Goal: Task Accomplishment & Management: Manage account settings

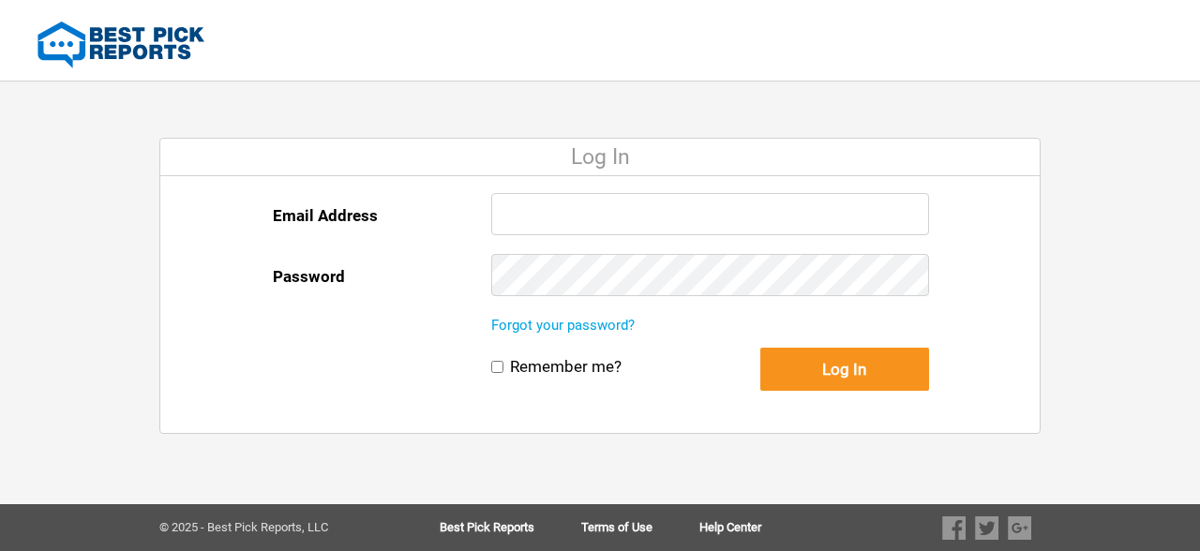
click at [534, 212] on input "Email Address" at bounding box center [710, 214] width 438 height 42
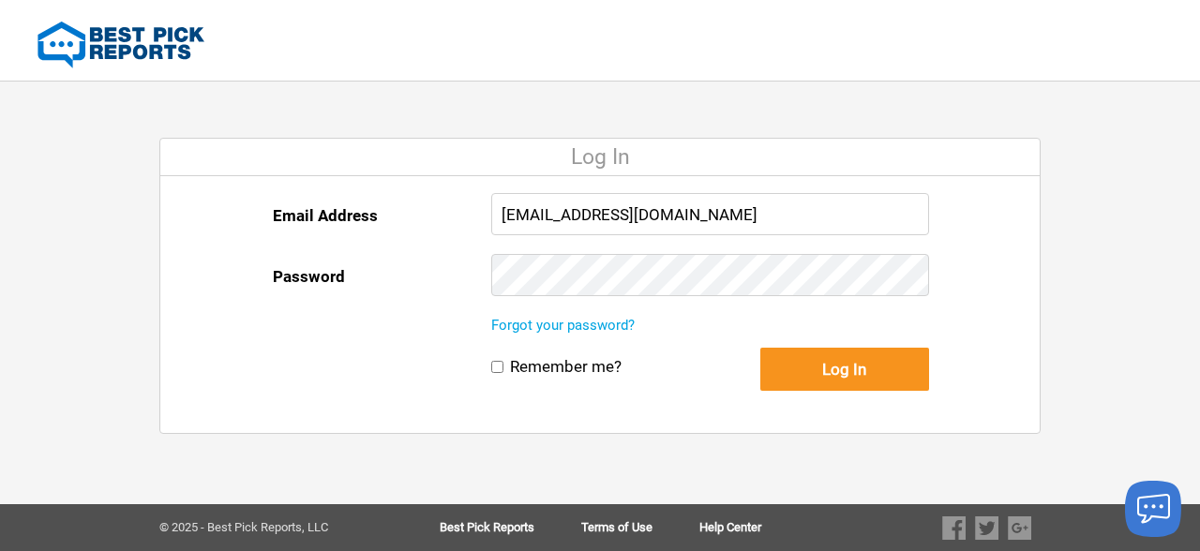
type input "[EMAIL_ADDRESS][DOMAIN_NAME]"
click at [869, 369] on button "Log In" at bounding box center [844, 369] width 169 height 43
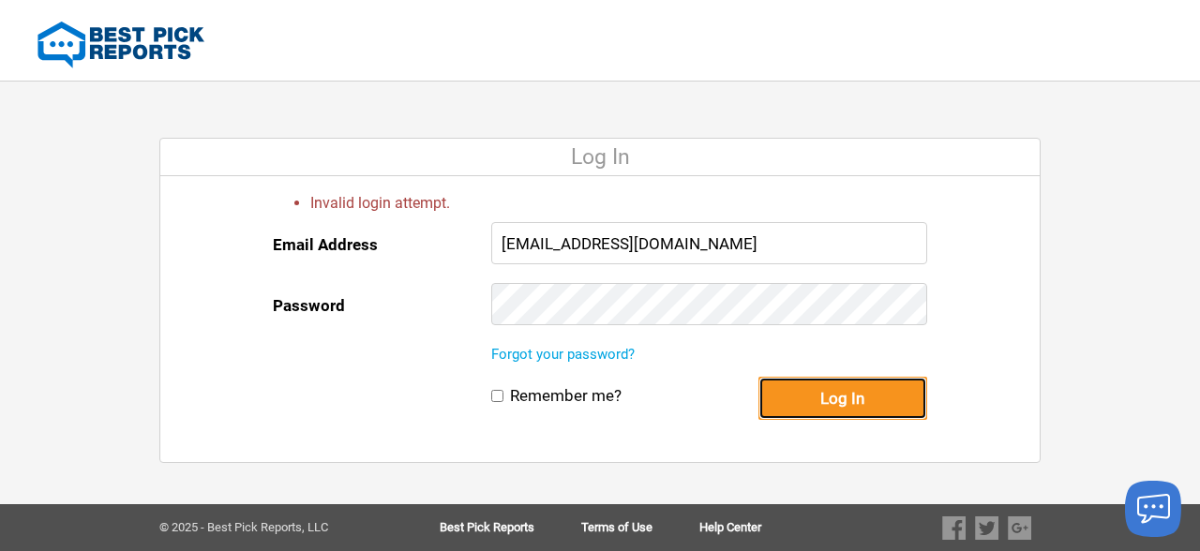
click at [849, 389] on button "Log In" at bounding box center [842, 398] width 169 height 43
click at [816, 403] on button "Log In" at bounding box center [842, 398] width 169 height 43
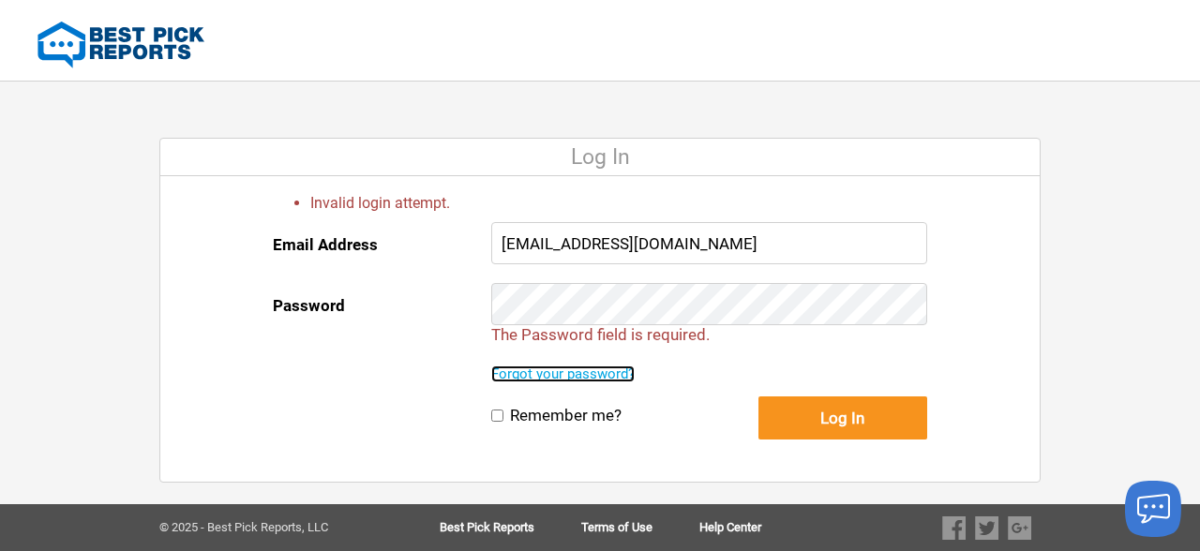
click at [599, 375] on link "Forgot your password?" at bounding box center [562, 374] width 143 height 17
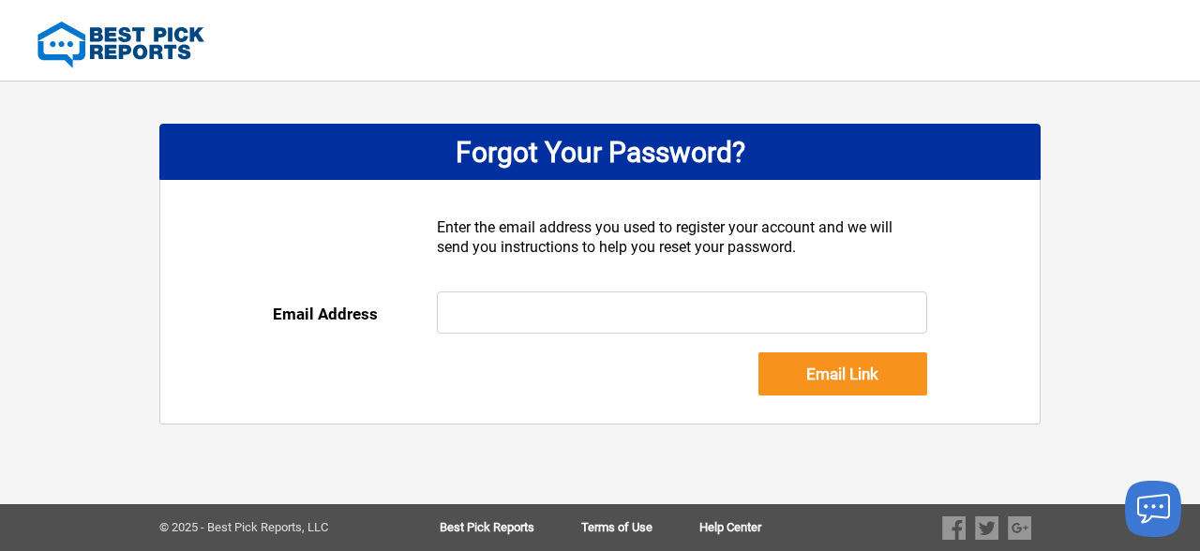
click at [513, 309] on input "text" at bounding box center [682, 313] width 491 height 42
type input "[EMAIL_ADDRESS][DOMAIN_NAME]"
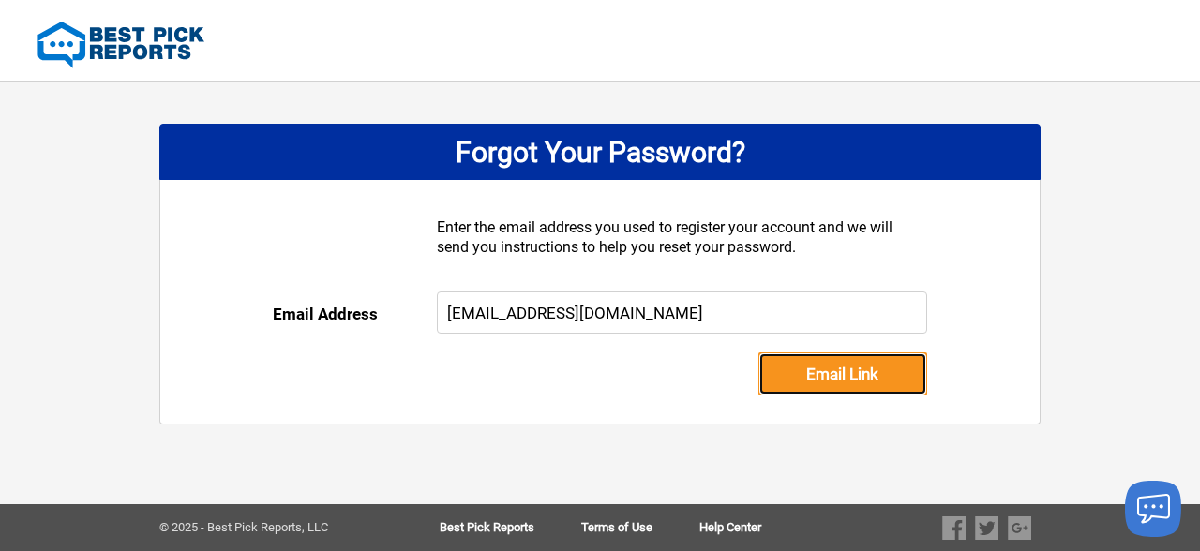
click at [830, 368] on input "Email Link" at bounding box center [842, 373] width 169 height 43
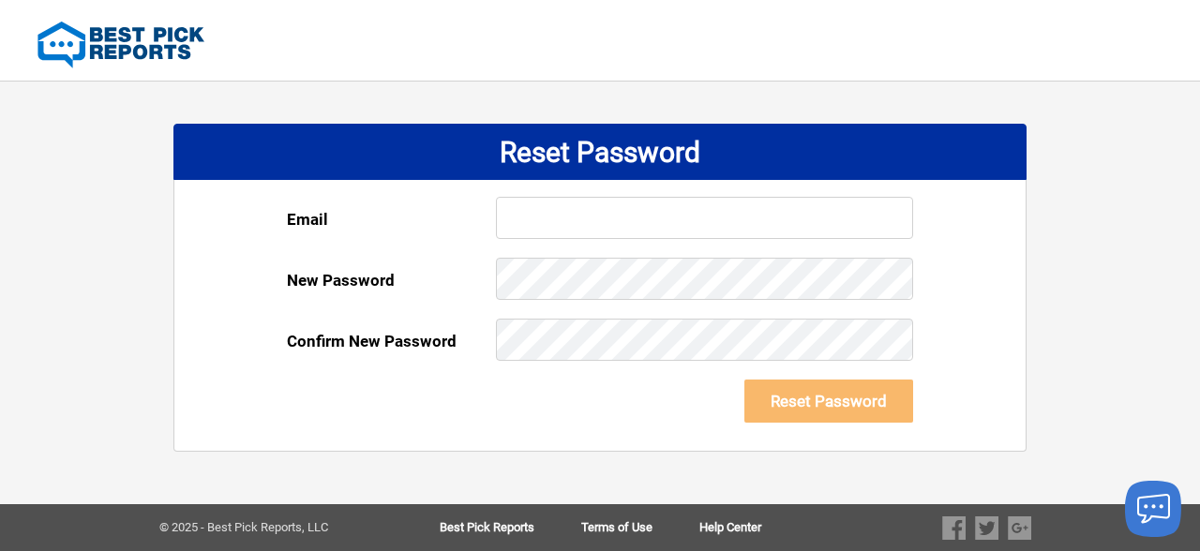
click at [544, 203] on input "text" at bounding box center [704, 218] width 417 height 42
type input "[EMAIL_ADDRESS][DOMAIN_NAME]"
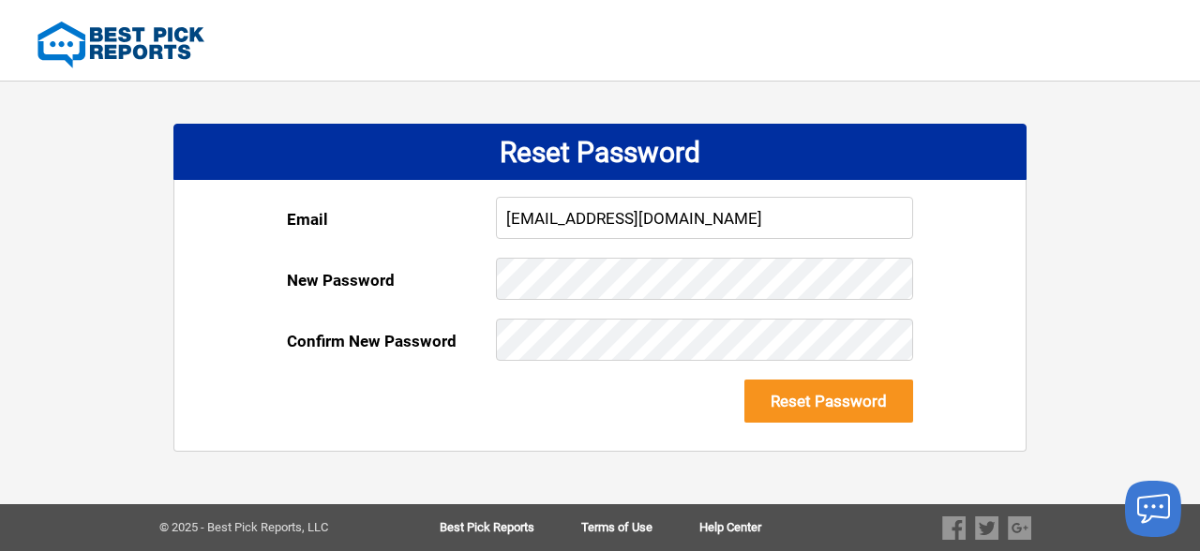
click at [506, 412] on form "Email kknight@windowspls.com New Password Your password must have: 6 or more ch…" at bounding box center [600, 324] width 626 height 254
click at [855, 397] on button "Reset Password" at bounding box center [828, 401] width 169 height 43
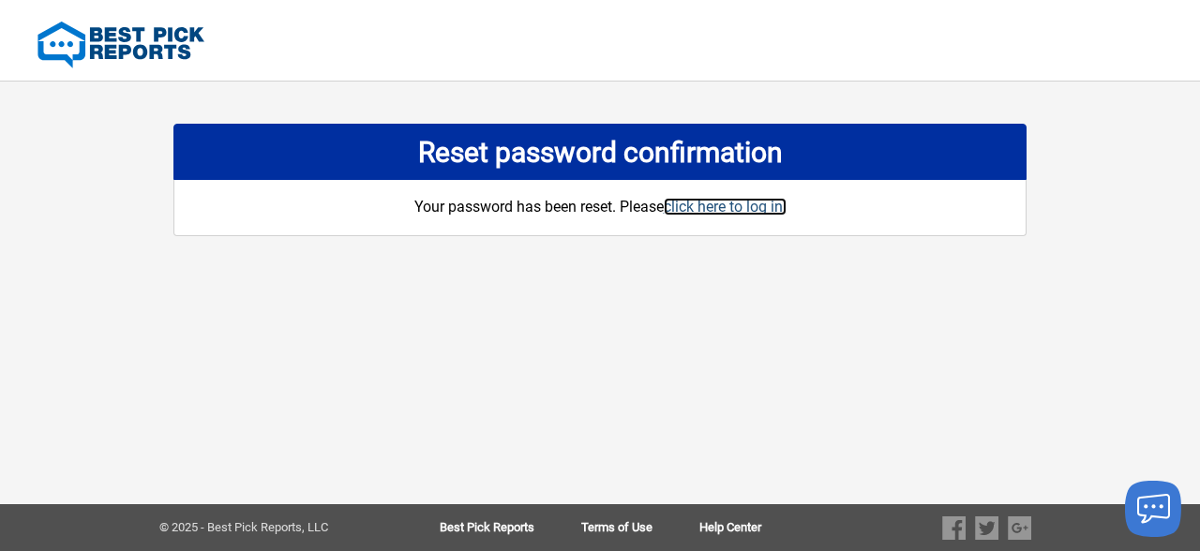
click at [730, 207] on link "click here to log in." at bounding box center [725, 207] width 123 height 18
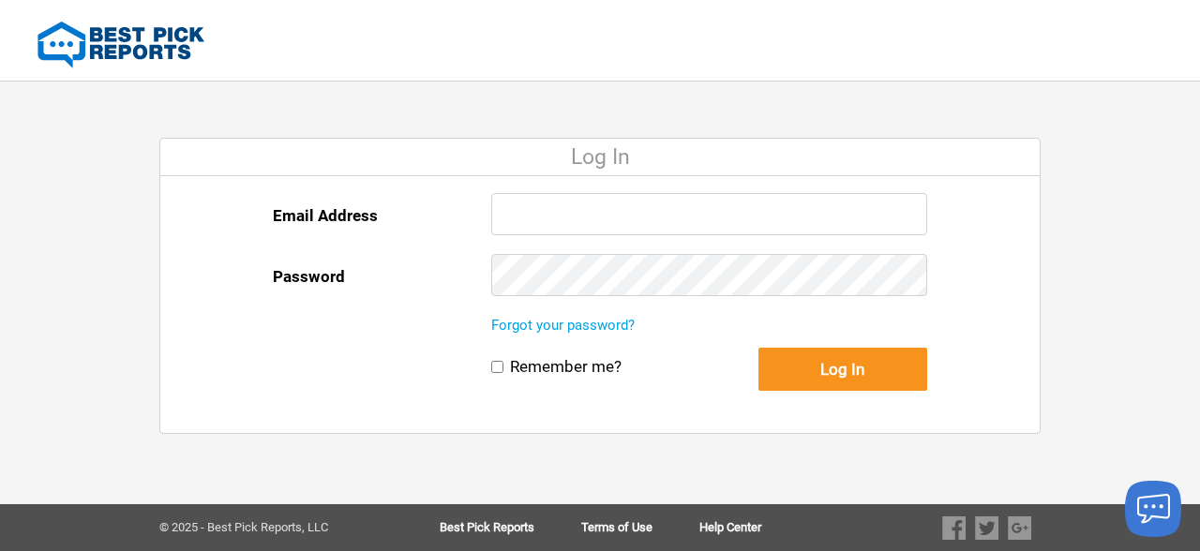
click at [541, 217] on input "Email Address" at bounding box center [709, 214] width 436 height 42
type input "[EMAIL_ADDRESS][DOMAIN_NAME]"
click at [518, 402] on div "Remember me? Log In" at bounding box center [709, 390] width 436 height 85
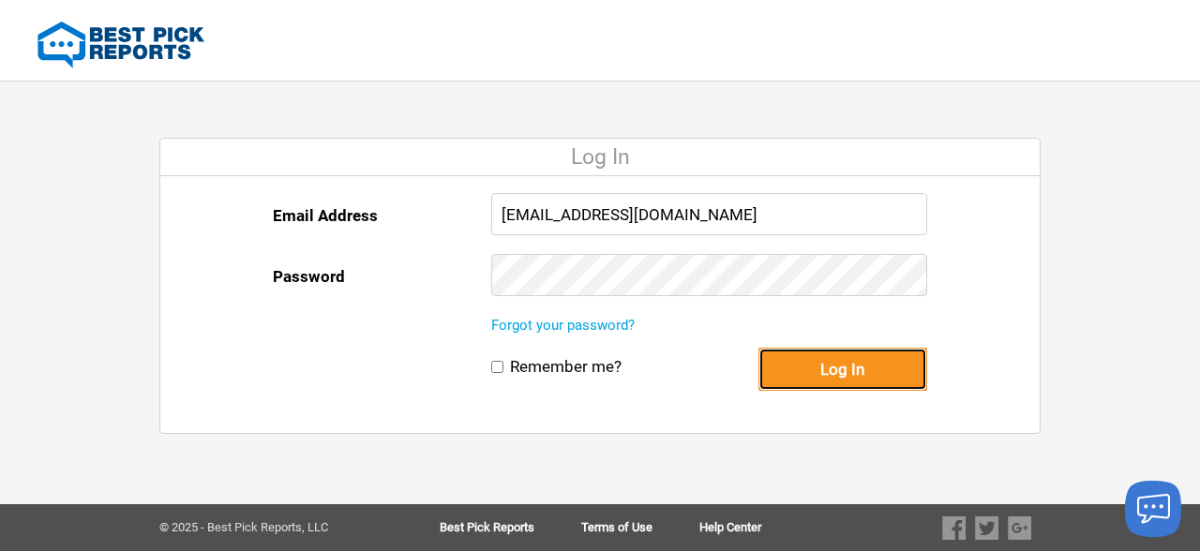
click at [844, 368] on button "Log In" at bounding box center [842, 369] width 169 height 43
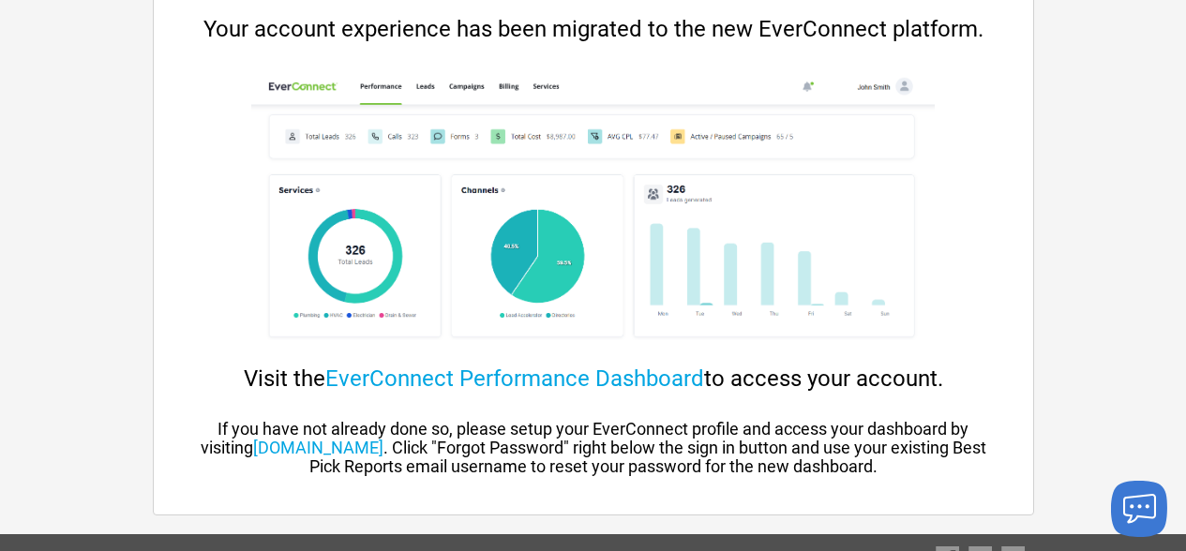
scroll to position [190, 0]
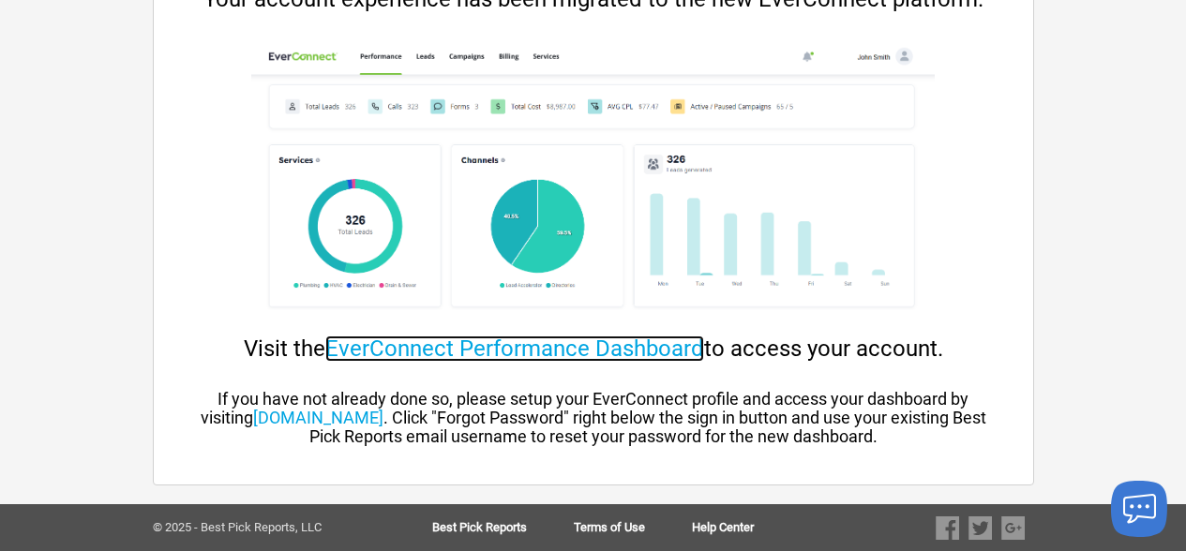
click at [492, 347] on link "EverConnect Performance Dashboard" at bounding box center [514, 349] width 379 height 26
